Goal: Task Accomplishment & Management: Manage account settings

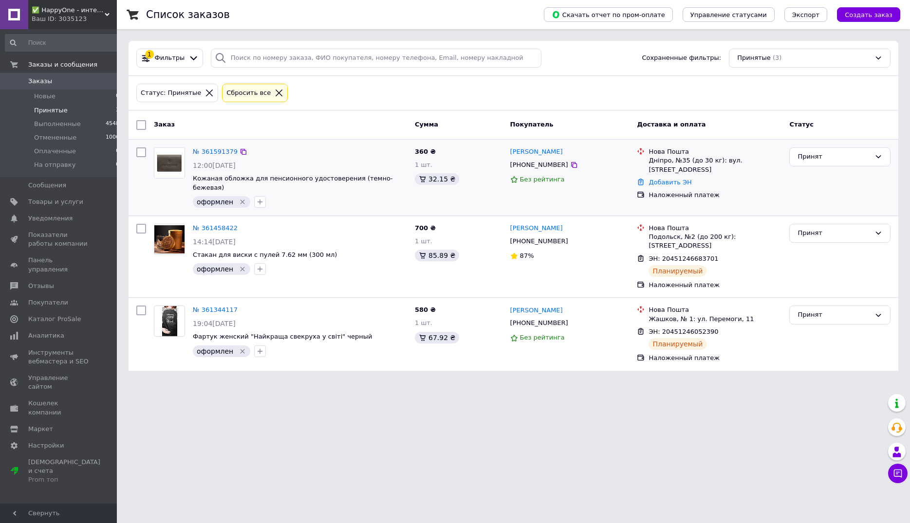
click at [241, 198] on icon "Удалить метку" at bounding box center [243, 202] width 8 height 8
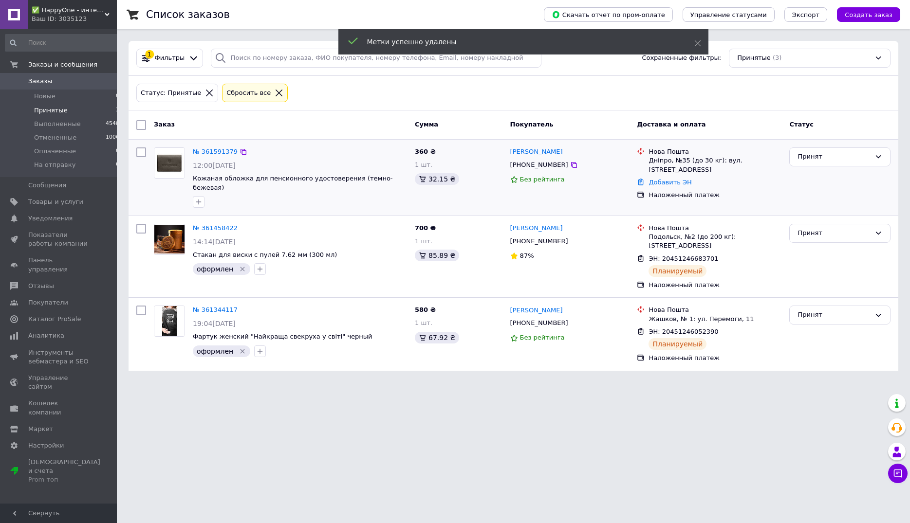
click at [237, 194] on div at bounding box center [300, 202] width 218 height 16
click at [208, 149] on link "№ 361591379" at bounding box center [215, 151] width 45 height 7
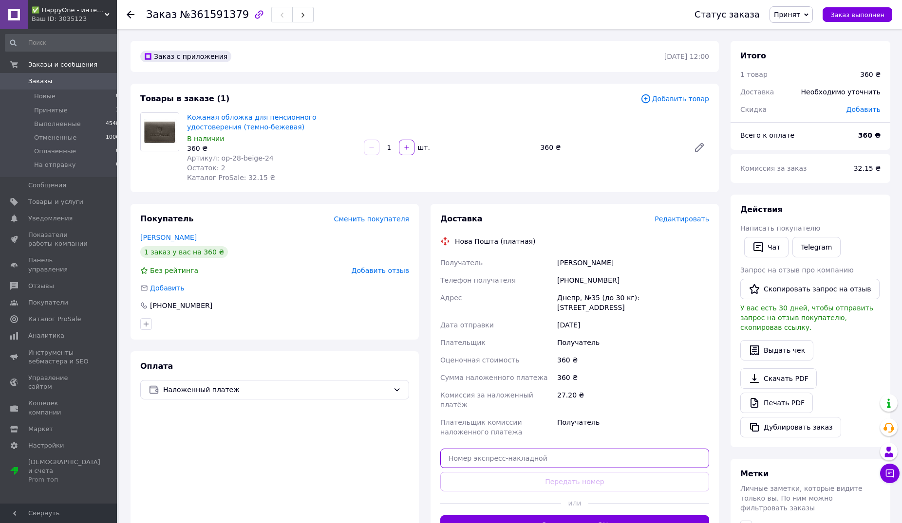
click at [510, 449] on input "text" at bounding box center [574, 458] width 269 height 19
paste input "20451247194922"
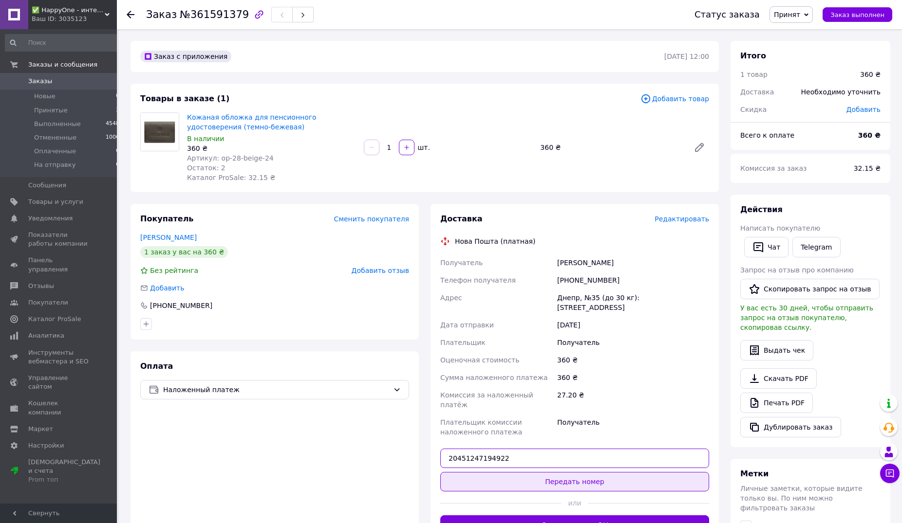
type input "20451247194922"
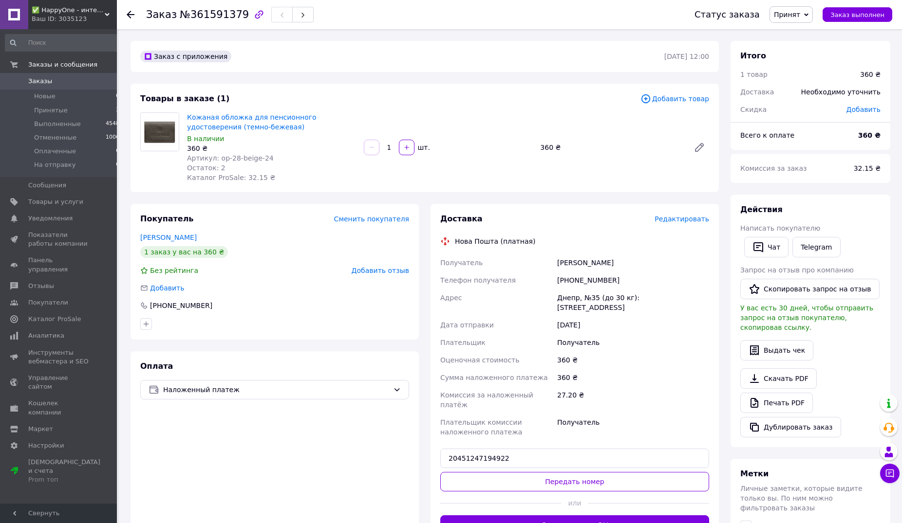
click at [556, 472] on button "Передать номер" at bounding box center [574, 481] width 269 height 19
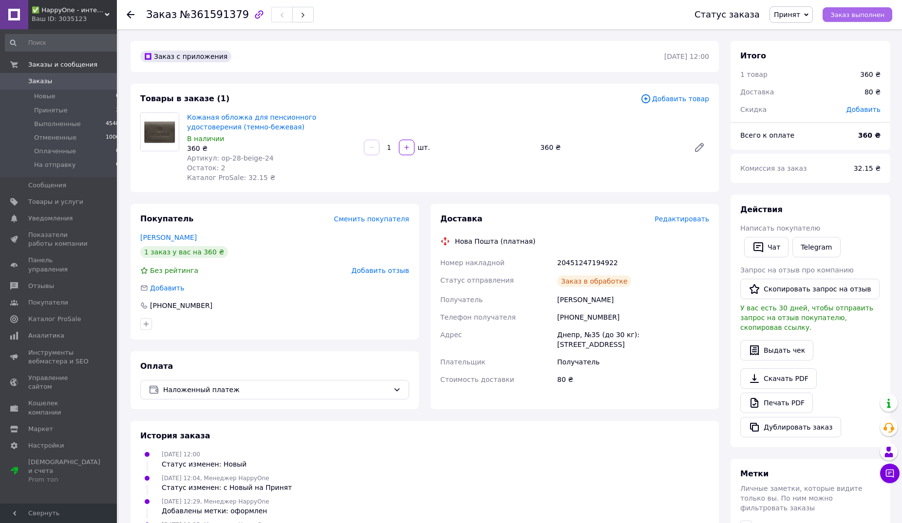
click at [855, 8] on button "Заказ выполнен" at bounding box center [857, 14] width 70 height 15
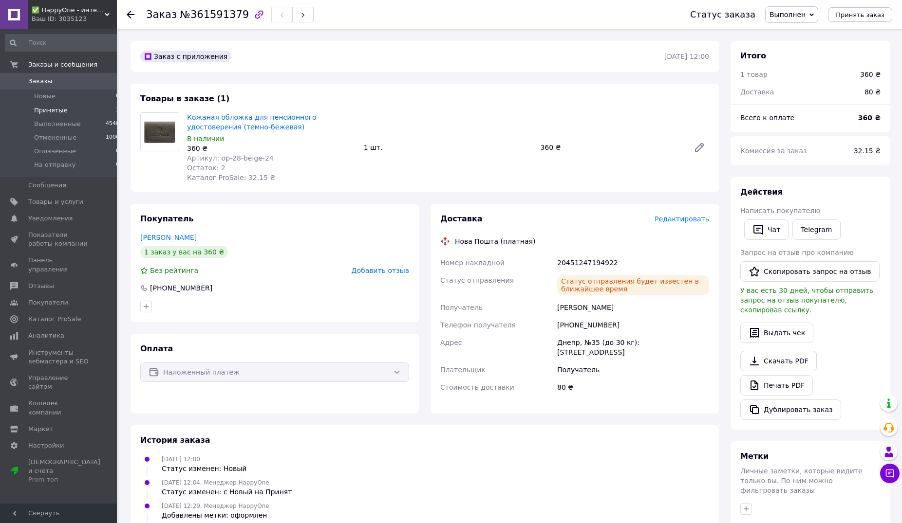
click at [46, 111] on span "Принятые" at bounding box center [51, 110] width 34 height 9
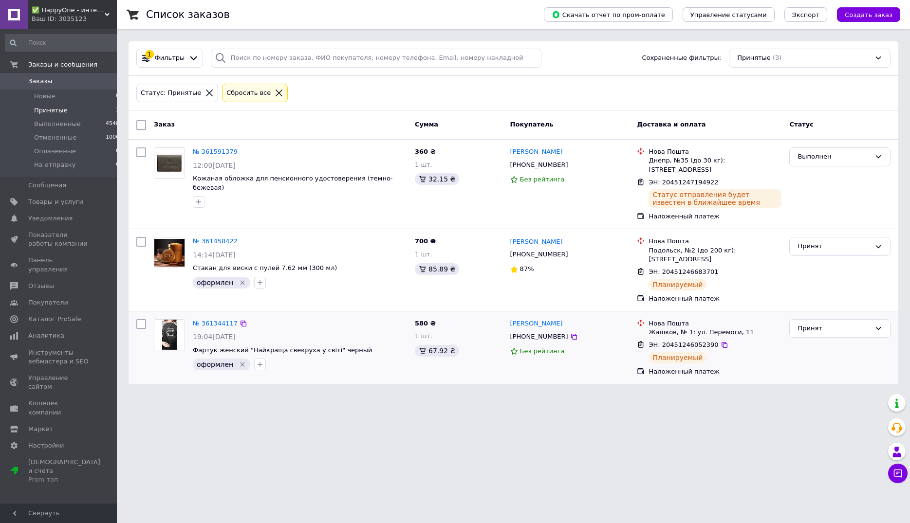
drag, startPoint x: 238, startPoint y: 345, endPoint x: 285, endPoint y: 347, distance: 46.8
click at [239, 361] on icon "Удалить метку" at bounding box center [243, 365] width 8 height 8
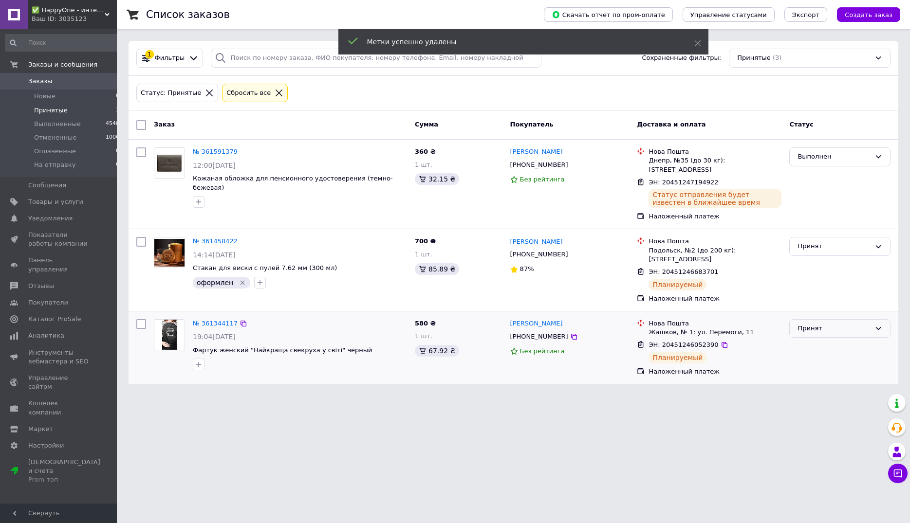
click at [834, 319] on div "Принят" at bounding box center [839, 328] width 101 height 19
click at [822, 340] on li "Выполнен" at bounding box center [840, 349] width 100 height 18
